Goal: Task Accomplishment & Management: Use online tool/utility

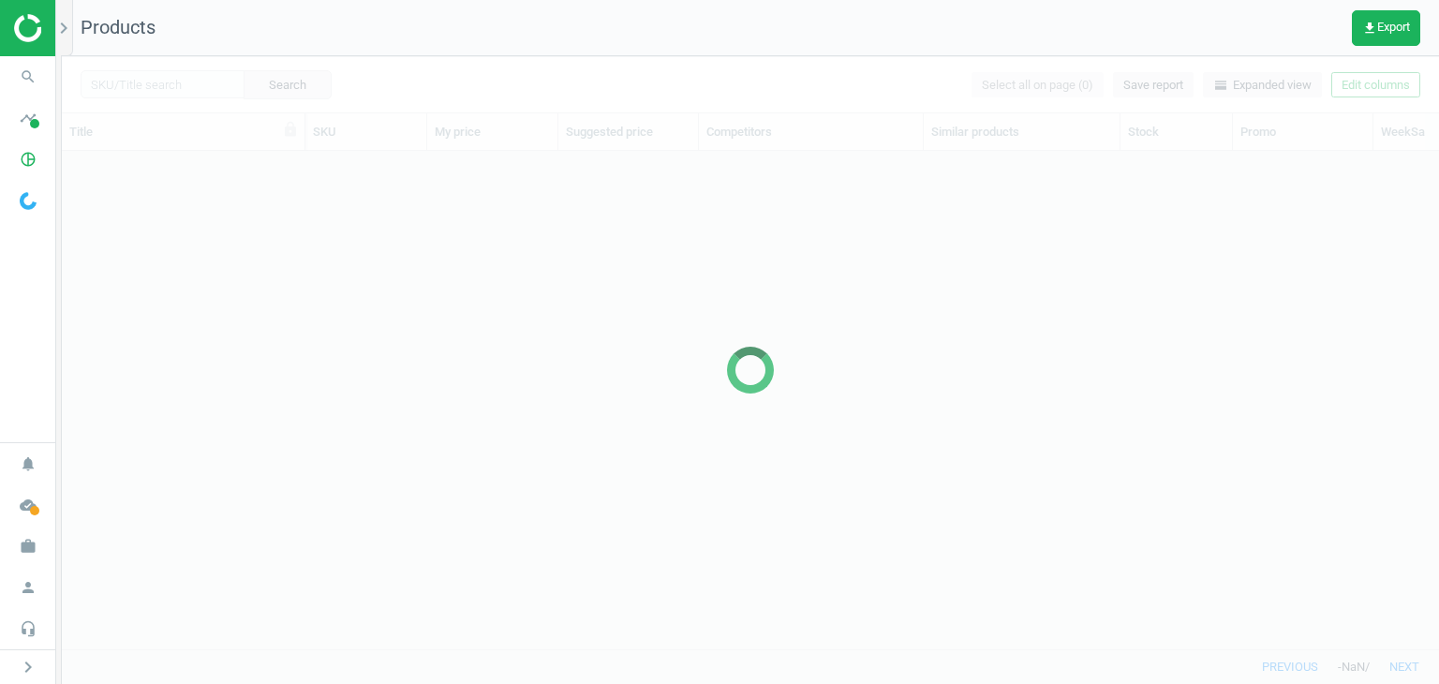
scroll to position [469, 1362]
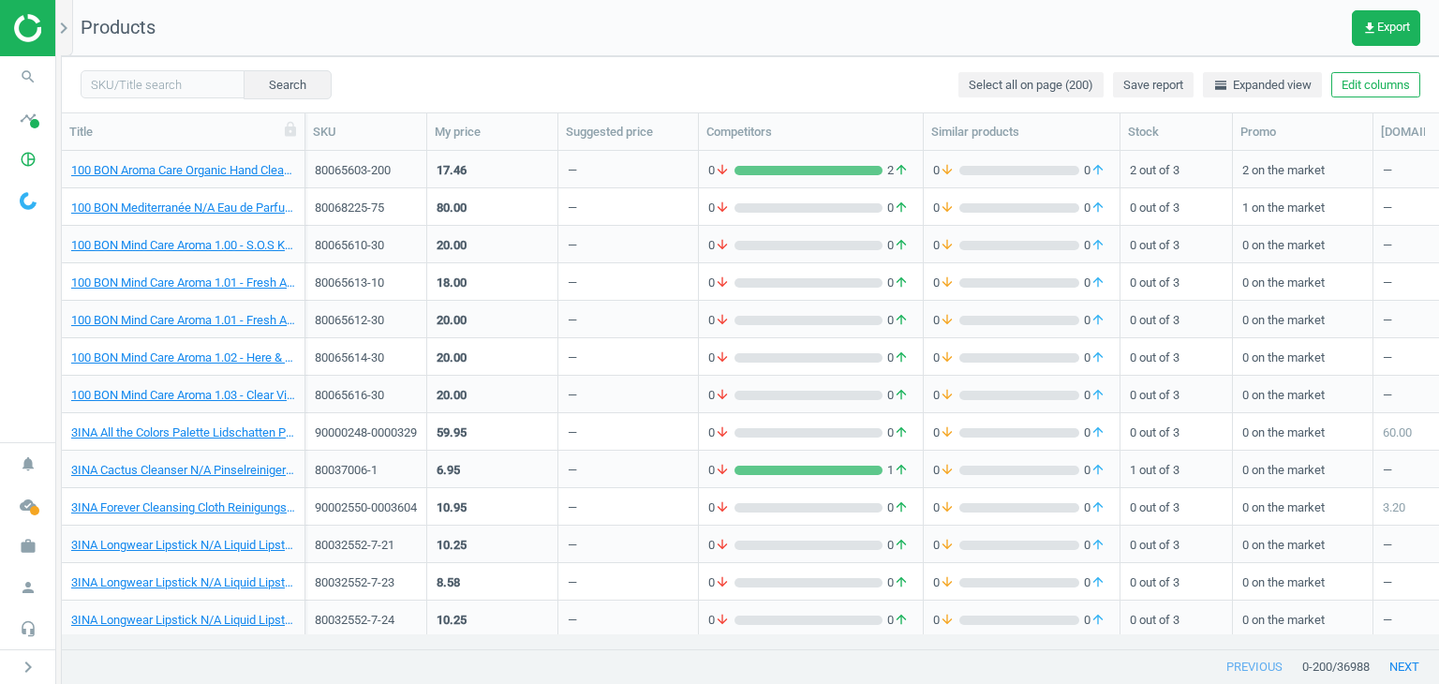
click at [158, 100] on div "Search Select all on page (200) Save report horizontal_split Expanded view Edit…" at bounding box center [750, 84] width 1377 height 56
click at [148, 92] on input "text" at bounding box center [163, 84] width 164 height 28
paste input "80030087-30"
click at [257, 93] on button "Search" at bounding box center [287, 84] width 88 height 28
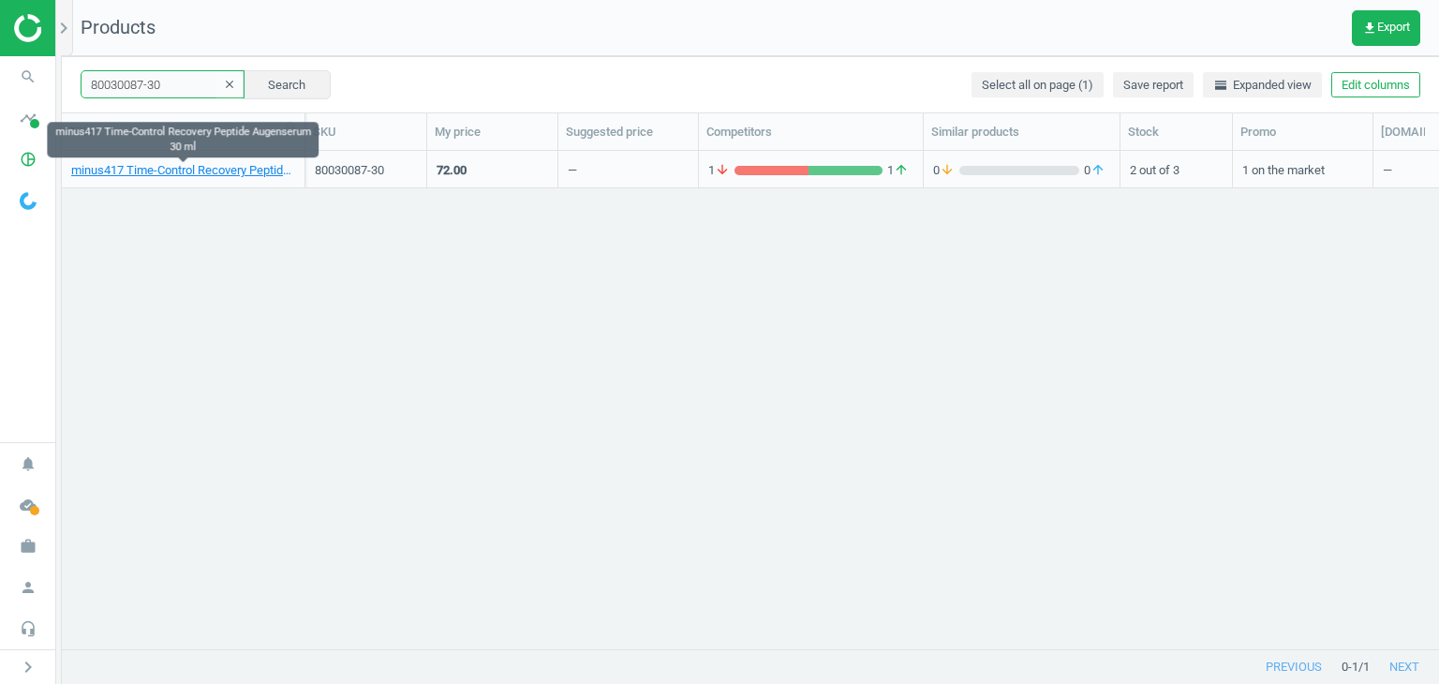
click at [164, 91] on input "80030087-30" at bounding box center [163, 84] width 164 height 28
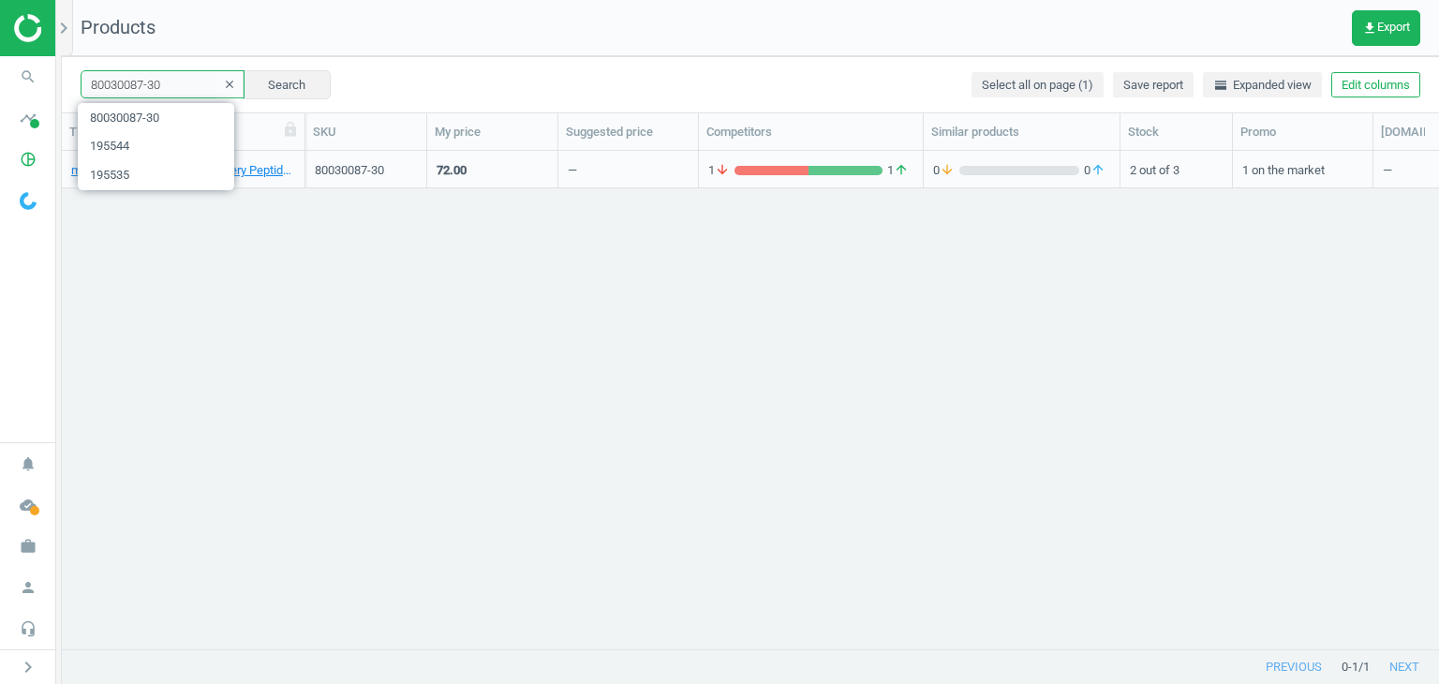
click at [164, 91] on input "80030087-30" at bounding box center [163, 84] width 164 height 28
paste input "9858-6-1"
type input "80039858-6-1"
click at [284, 80] on button "Search" at bounding box center [287, 84] width 88 height 28
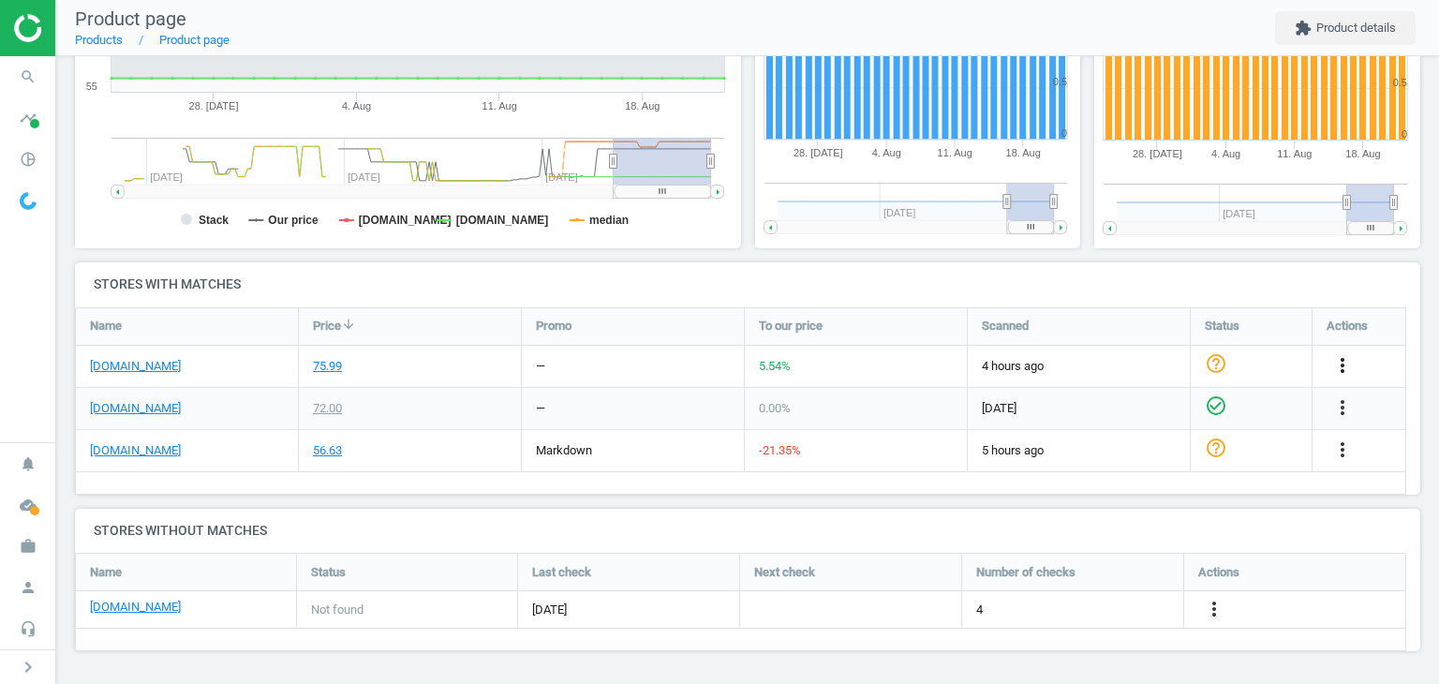
click at [1350, 362] on icon "more_vert" at bounding box center [1342, 365] width 22 height 22
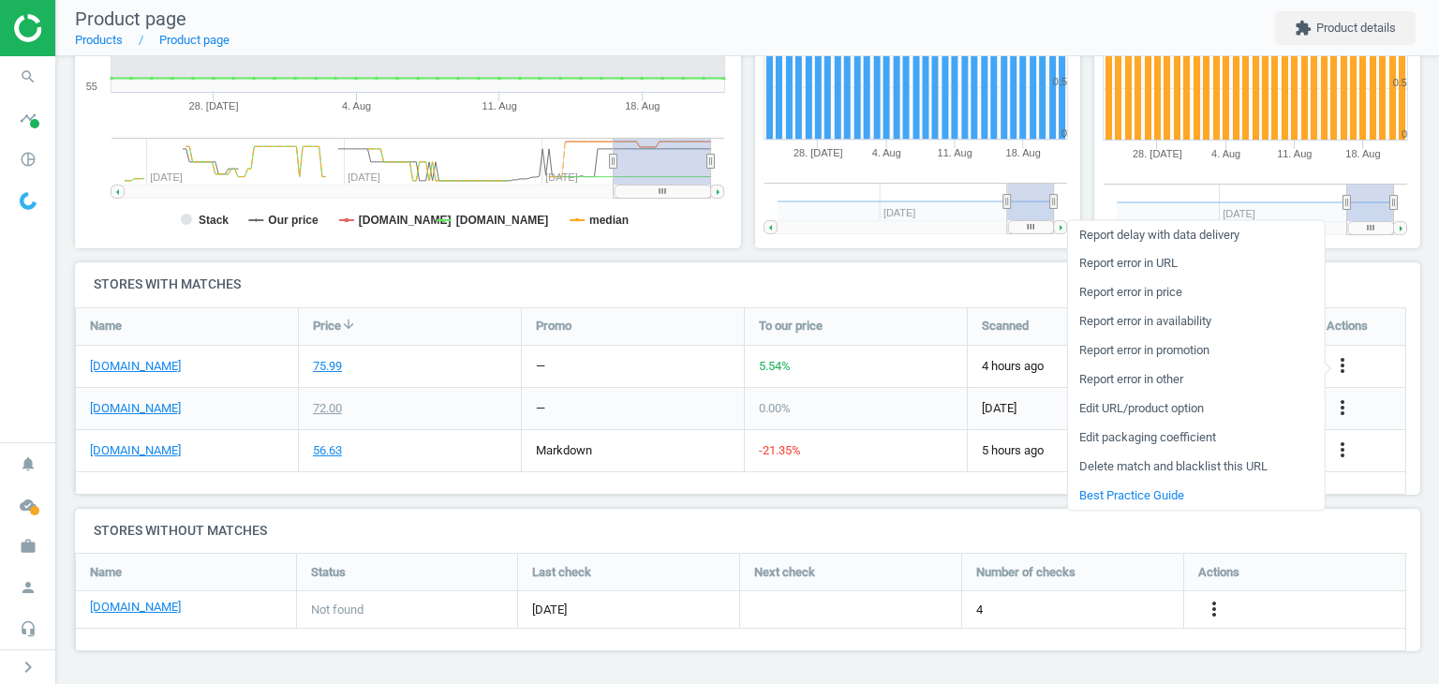
click at [1173, 413] on link "Edit URL/product option" at bounding box center [1195, 408] width 257 height 29
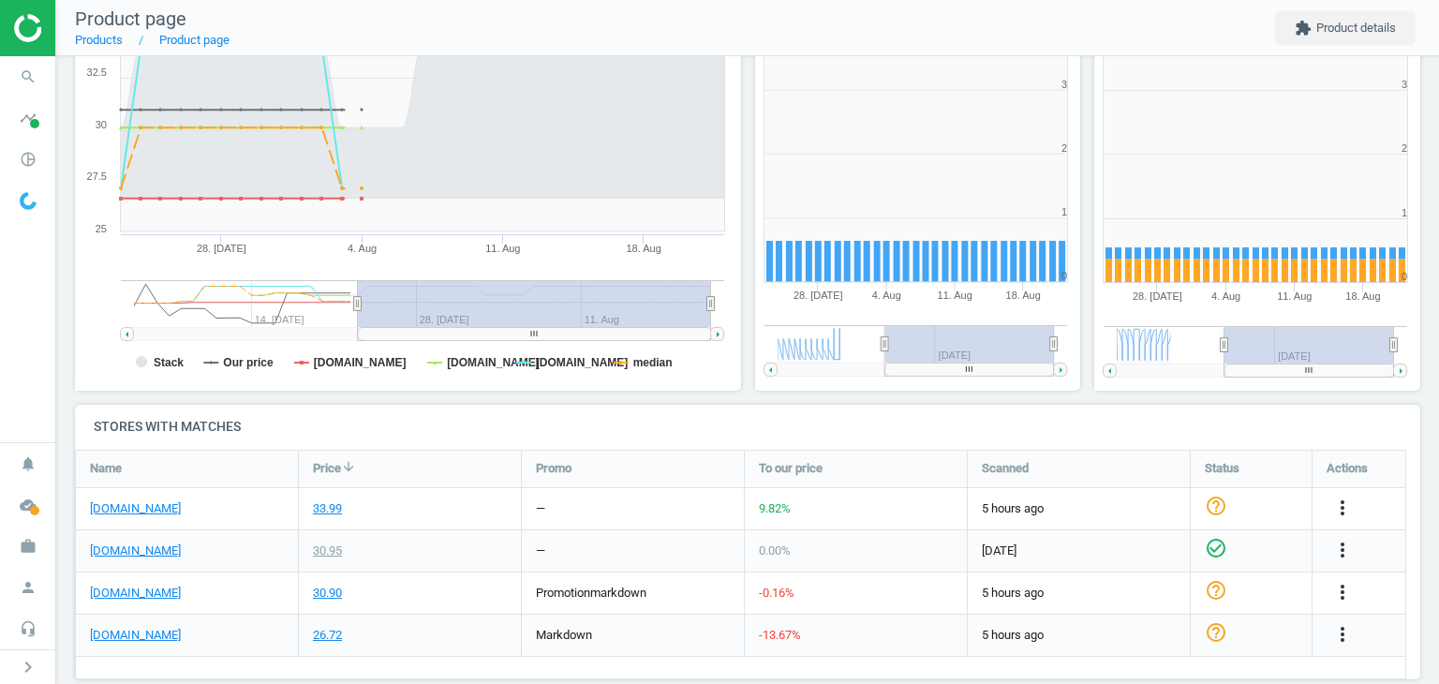
scroll to position [312, 0]
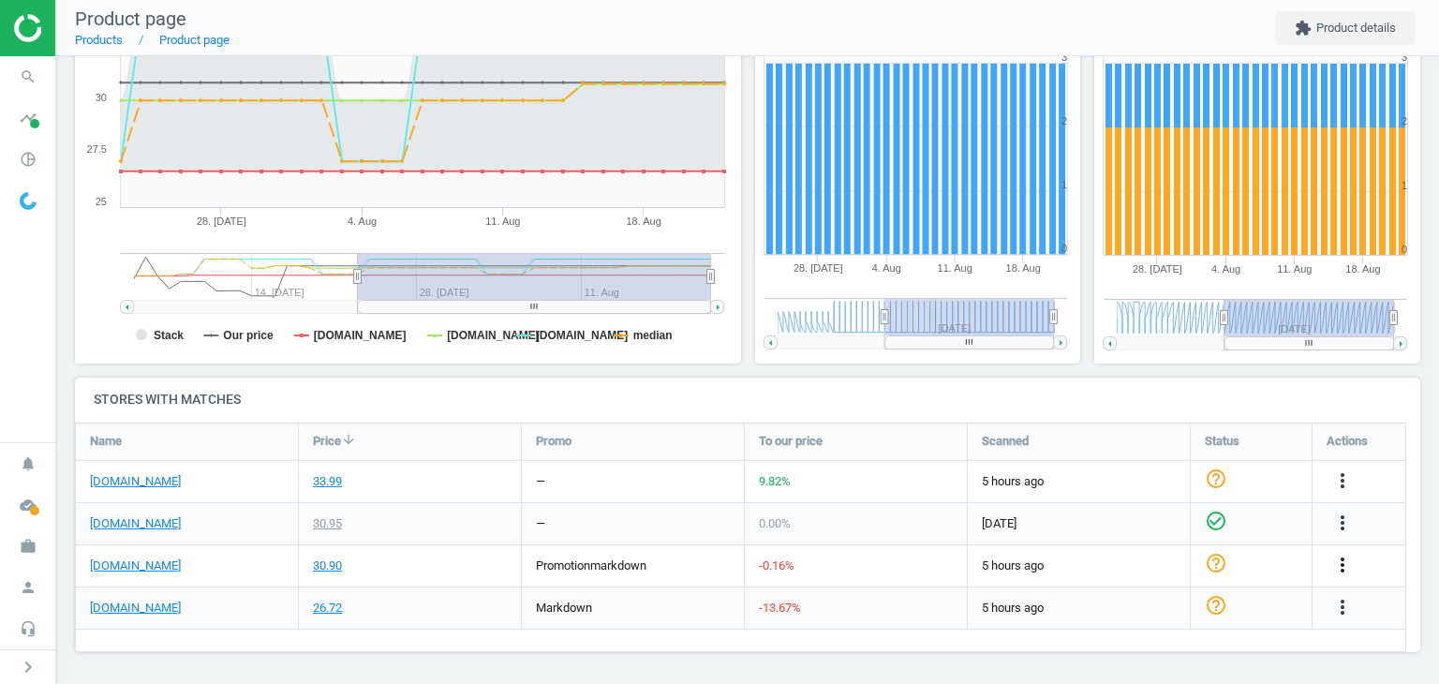
click at [1343, 562] on icon "more_vert" at bounding box center [1342, 565] width 22 height 22
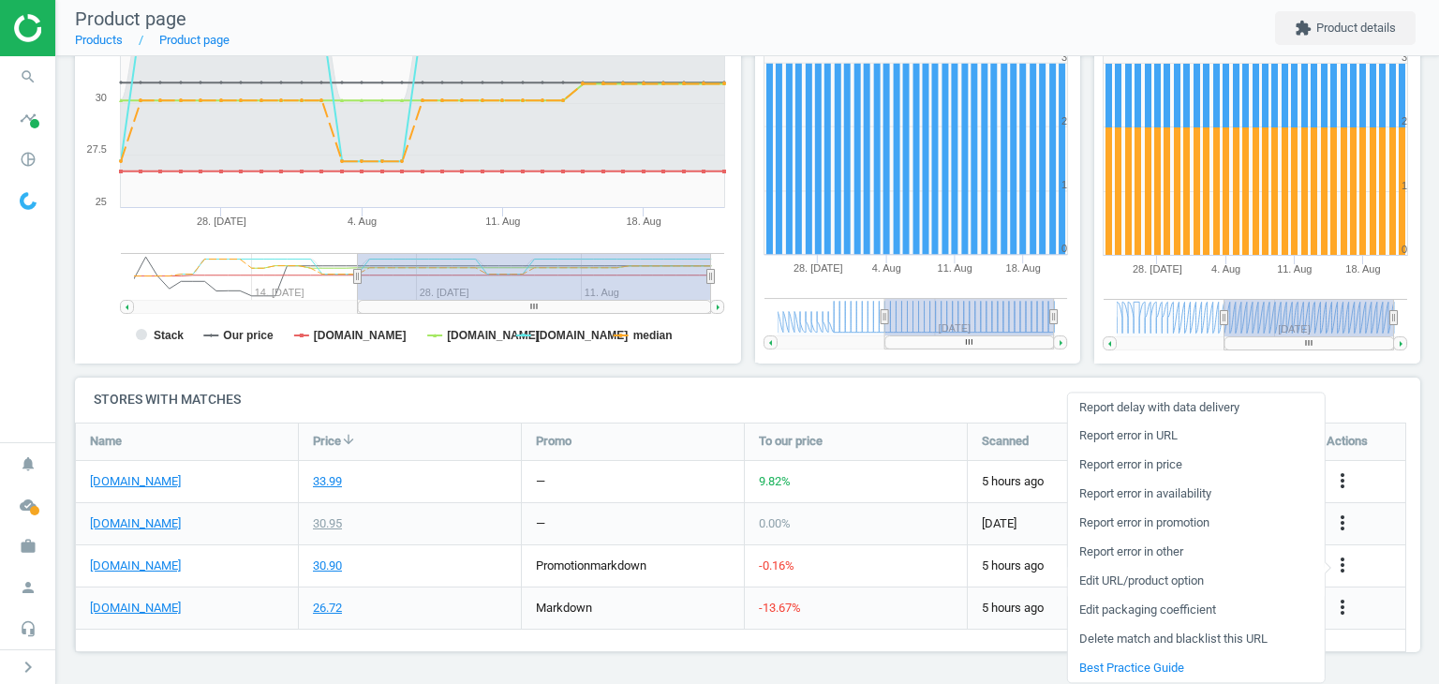
click at [1203, 586] on link "Edit URL/product option" at bounding box center [1195, 581] width 257 height 29
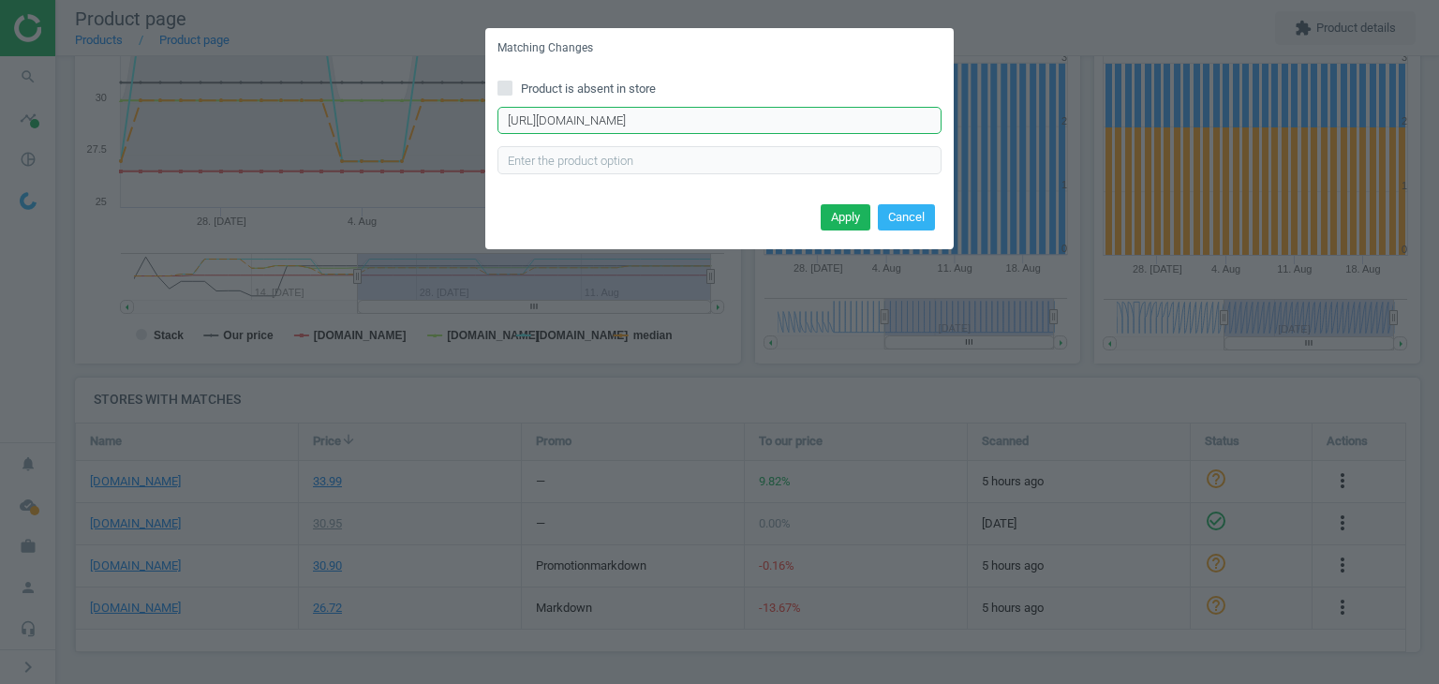
click at [877, 119] on input "https://www.notino.at/nars/radiant-creamy-concealer-aufhellender-concealer/p-16…" at bounding box center [719, 121] width 444 height 28
click at [1031, 143] on div "Matching Changes Product is absent in store https://www.notino.at/nars/radiant-…" at bounding box center [719, 342] width 1439 height 684
